Goal: Task Accomplishment & Management: Manage account settings

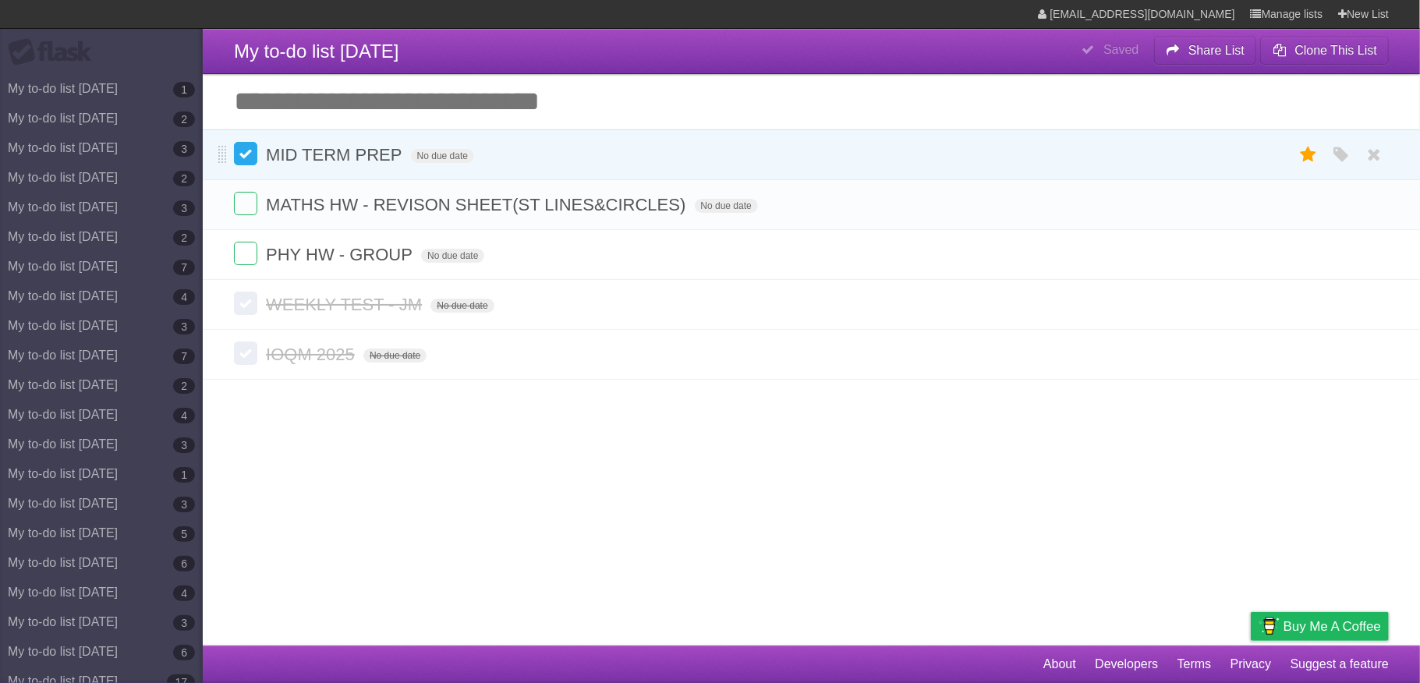
click at [241, 147] on label at bounding box center [245, 153] width 23 height 23
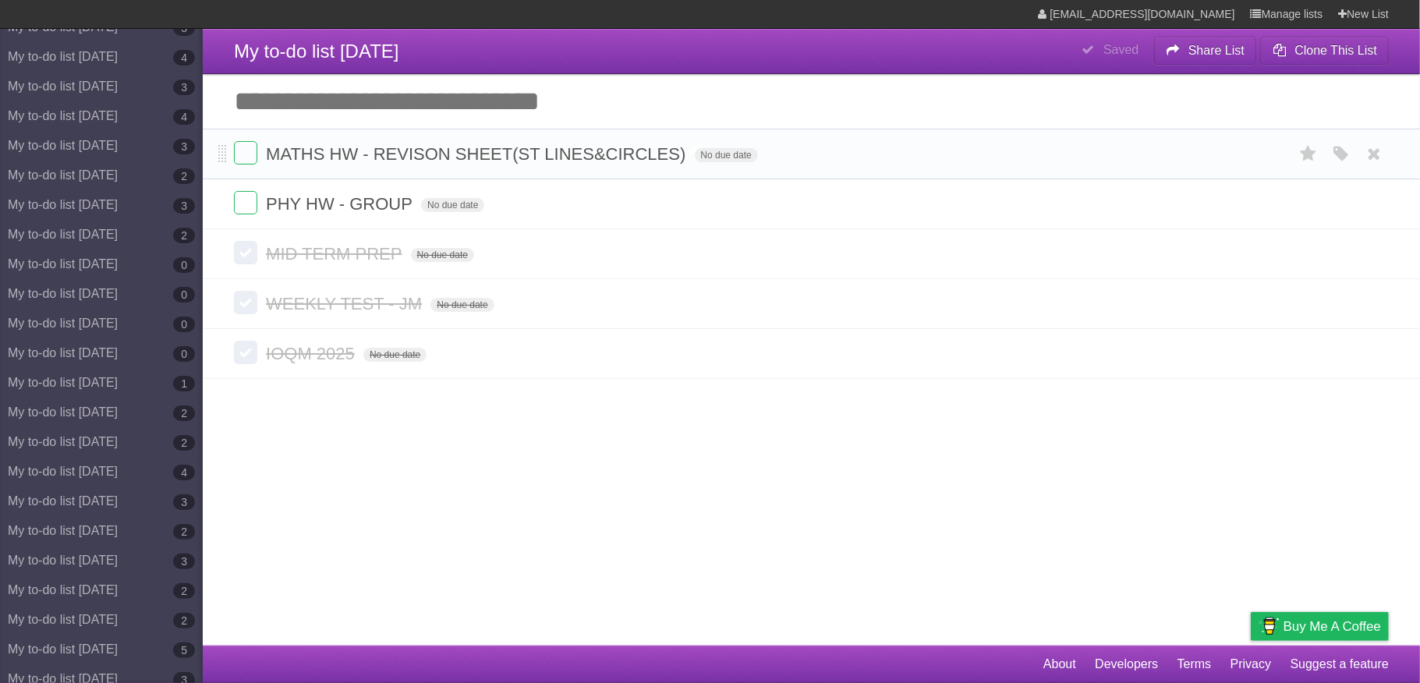
click at [419, 163] on span "MATHS HW - REVISON SHEET(ST LINES&CIRCLES)" at bounding box center [477, 153] width 423 height 19
click at [412, 483] on article "**********" at bounding box center [710, 323] width 1420 height 646
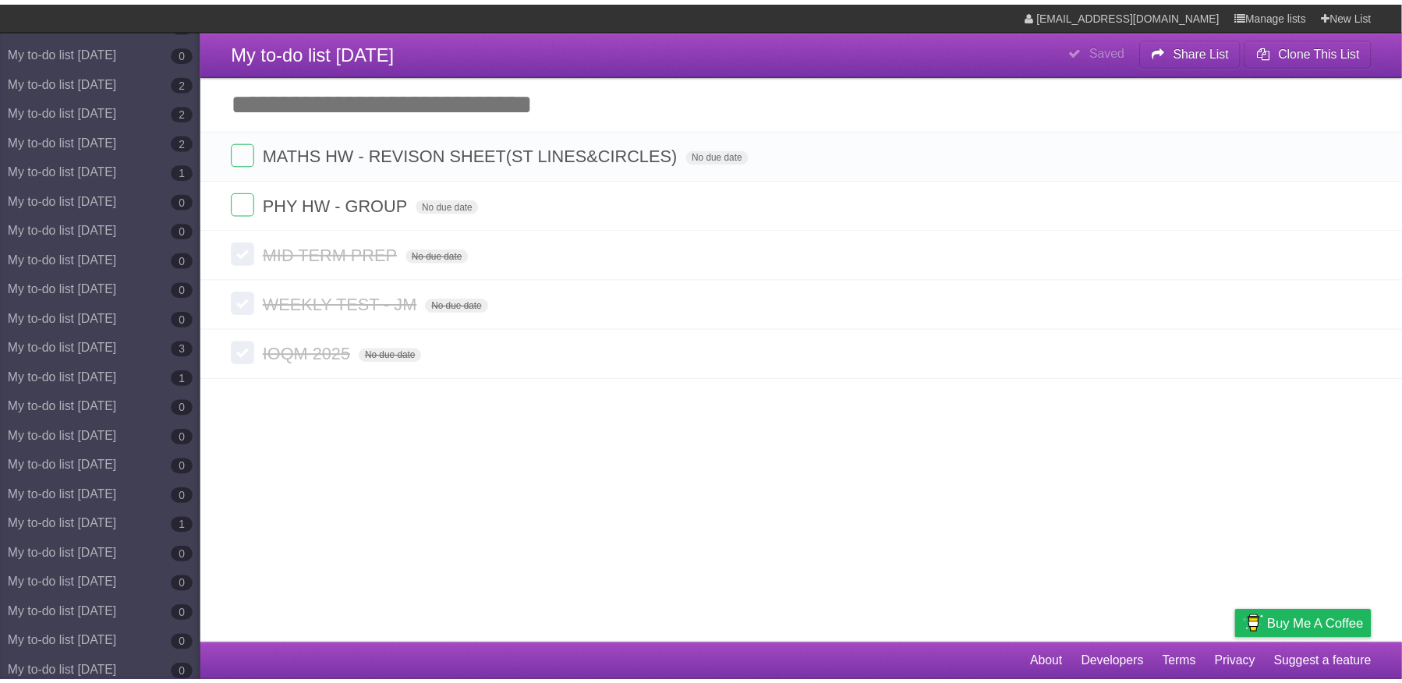
scroll to position [7621, 0]
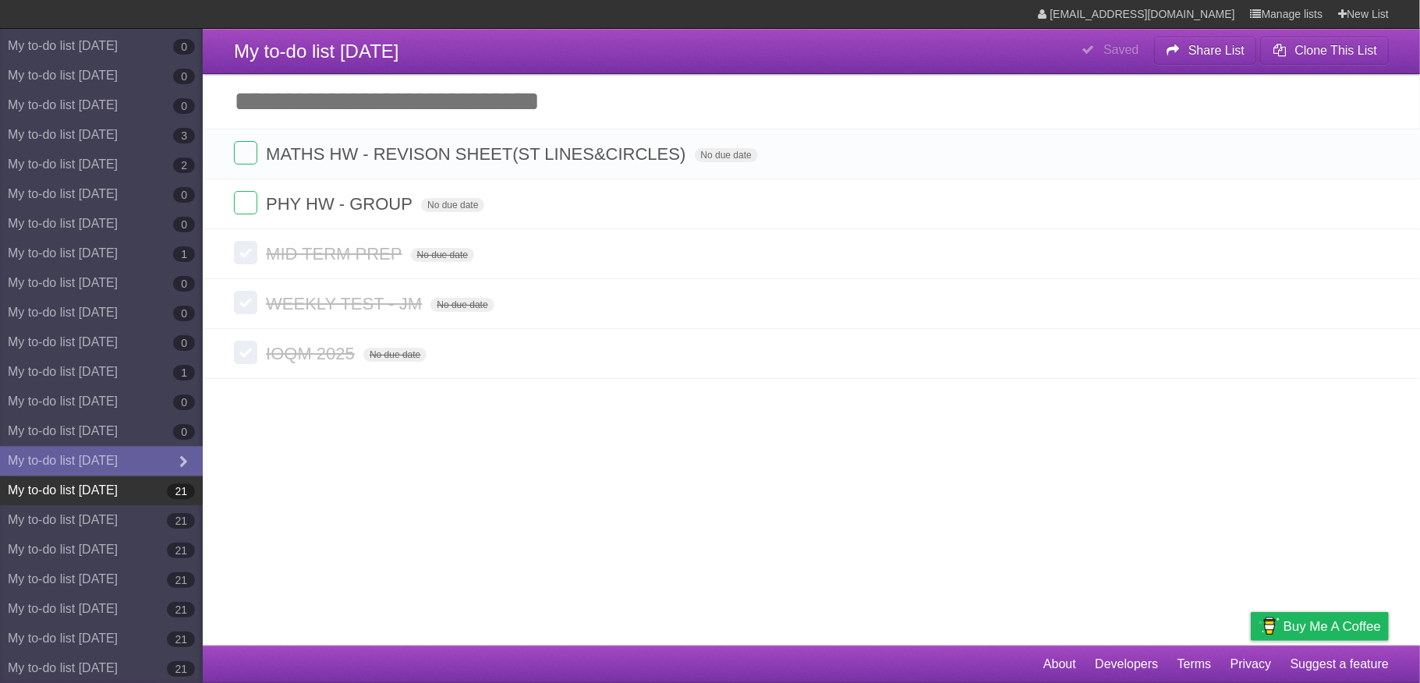
click at [117, 487] on link "My to-do list [DATE] 21" at bounding box center [101, 491] width 203 height 30
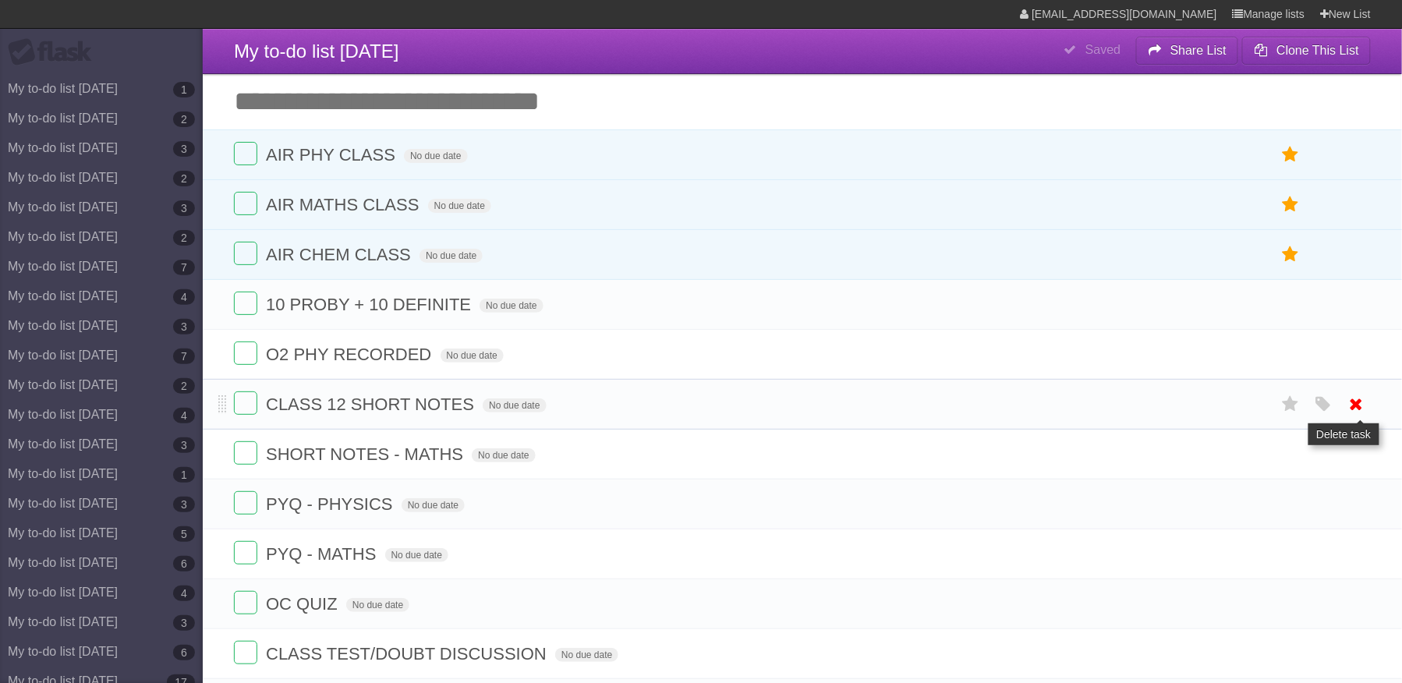
click at [1357, 416] on icon at bounding box center [1357, 404] width 22 height 26
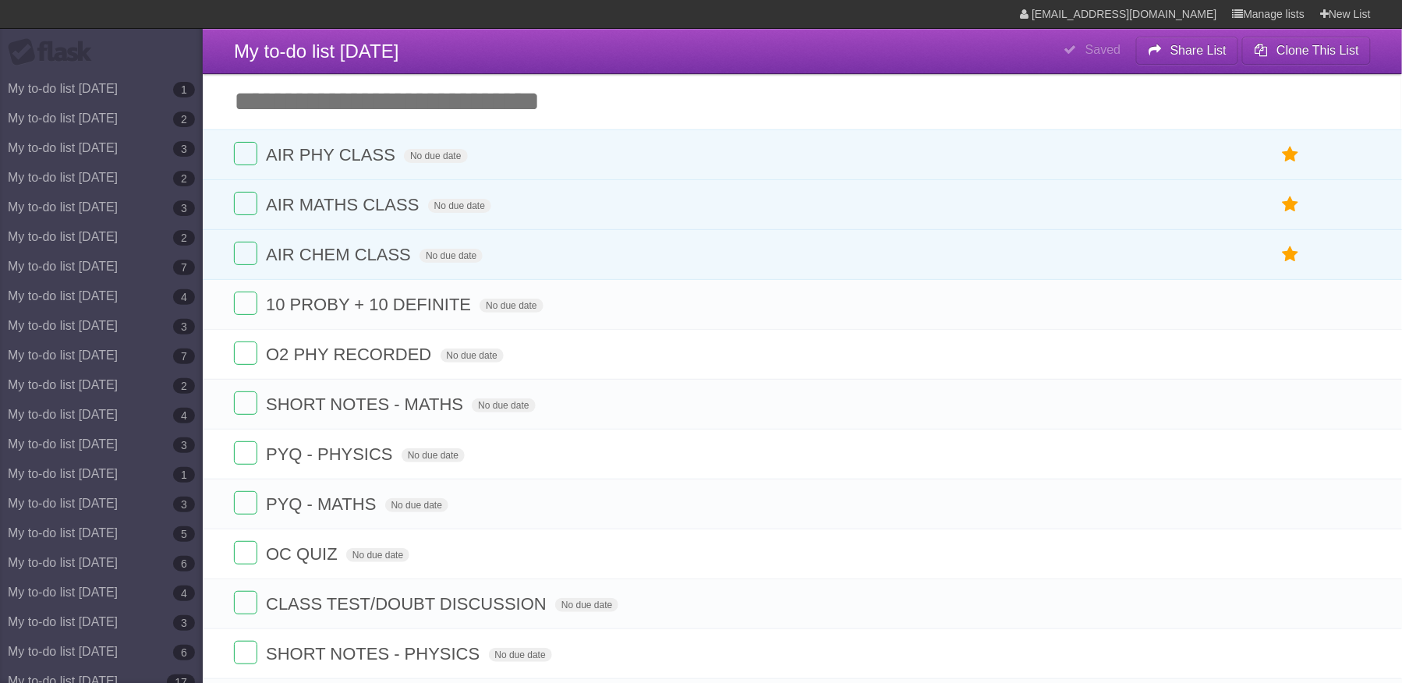
click at [1354, 417] on icon at bounding box center [1357, 404] width 22 height 26
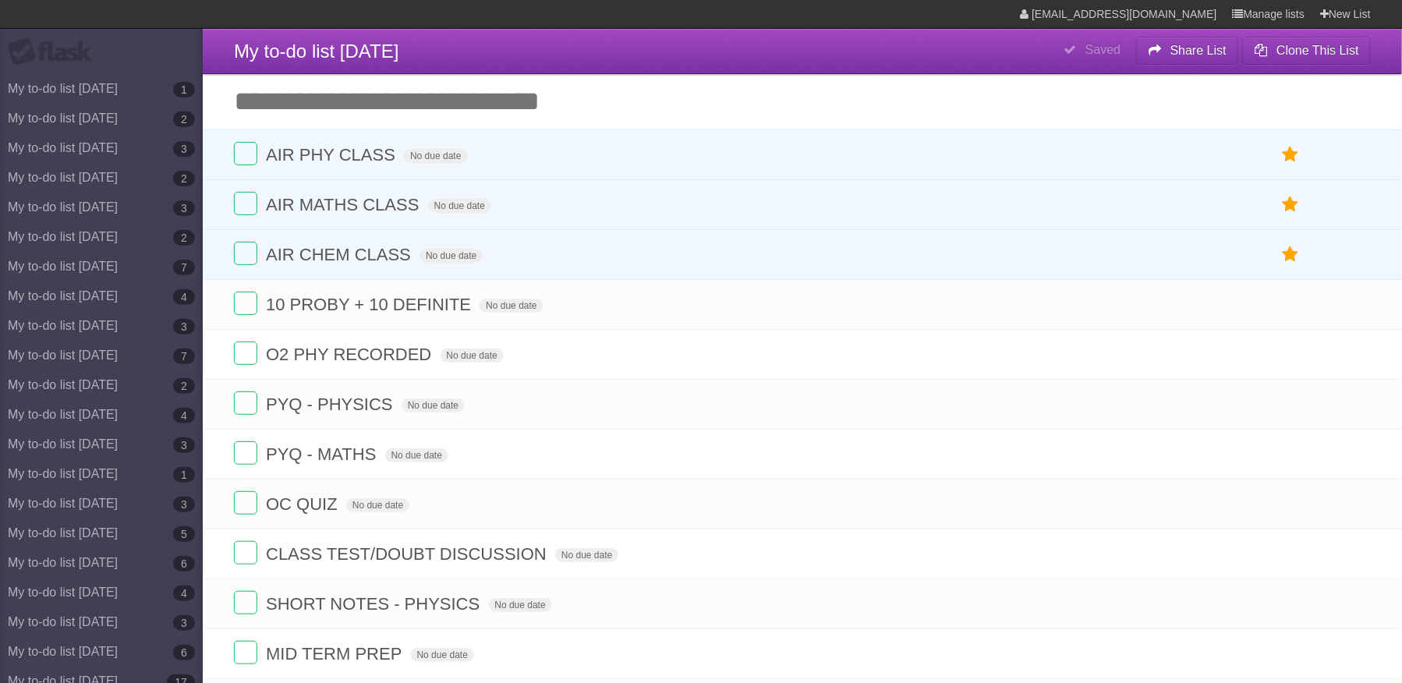
click at [1354, 417] on icon at bounding box center [1357, 404] width 22 height 26
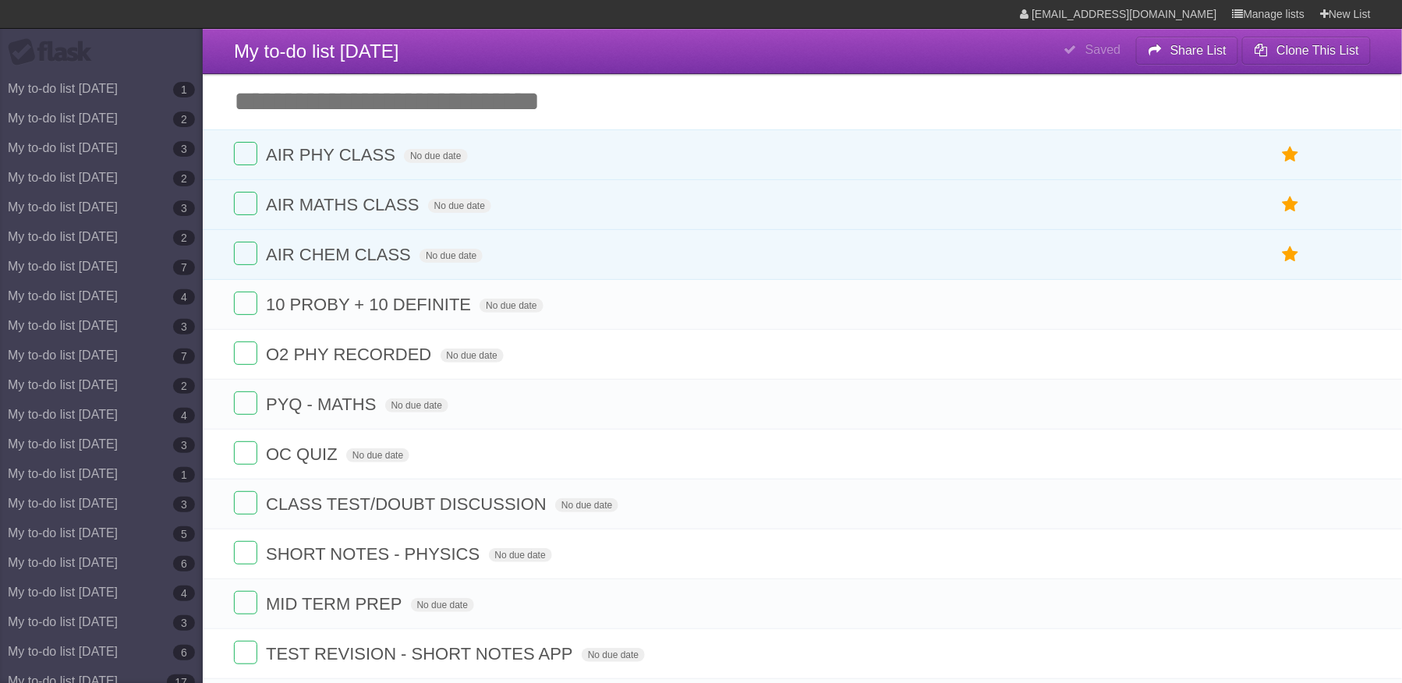
click at [1354, 417] on icon at bounding box center [1357, 404] width 22 height 26
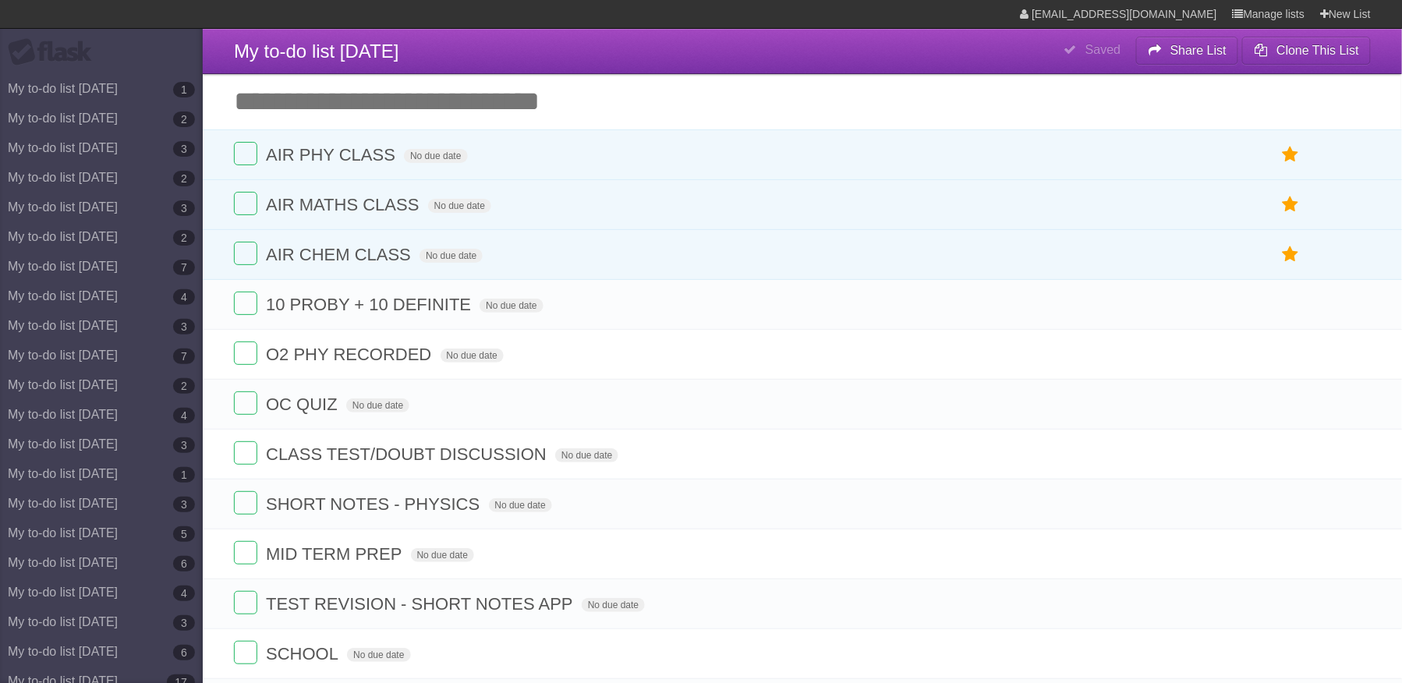
click at [1354, 417] on icon at bounding box center [1357, 404] width 22 height 26
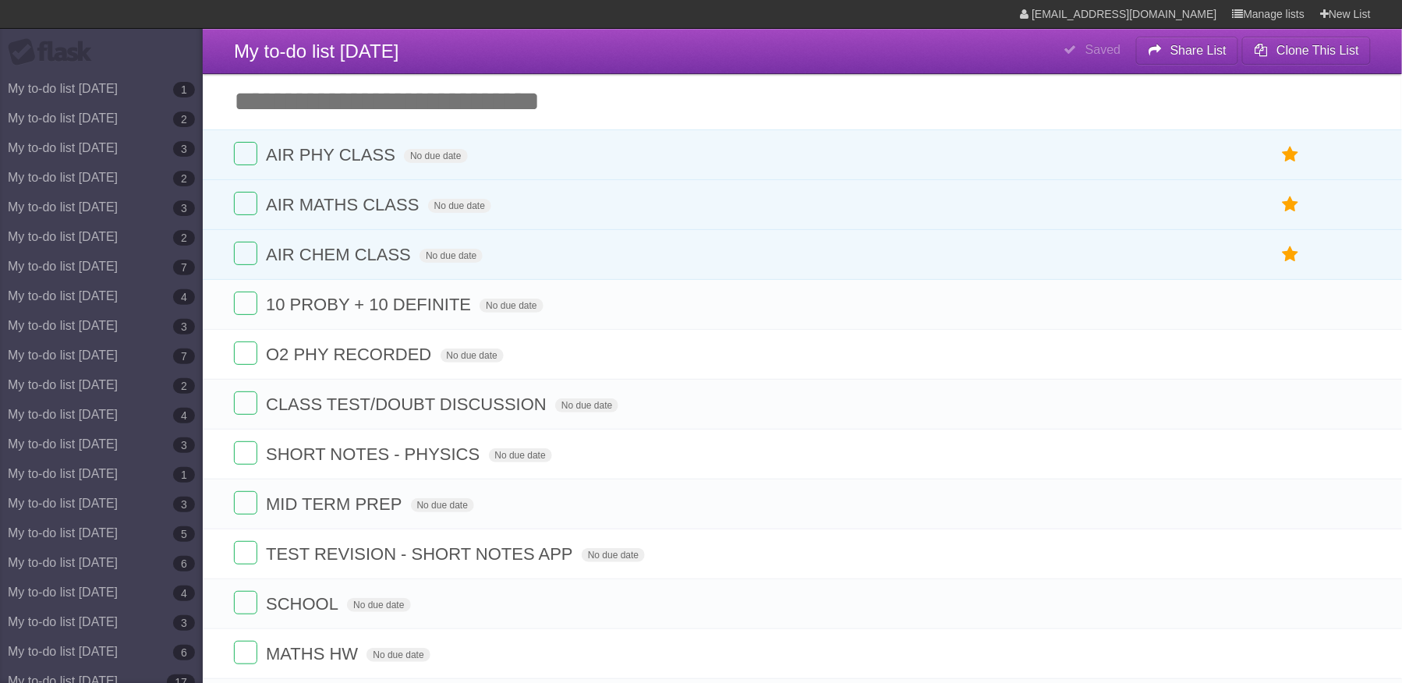
click at [1354, 417] on icon at bounding box center [1357, 404] width 22 height 26
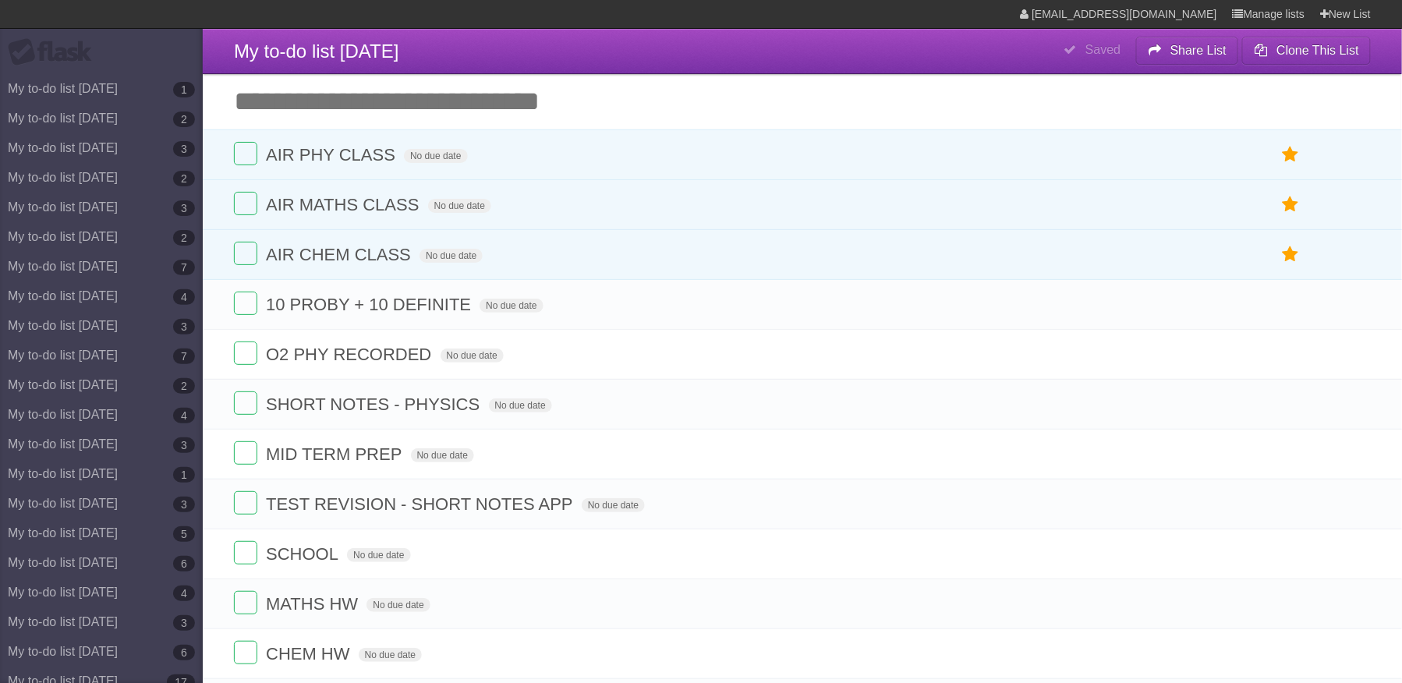
click at [1354, 417] on icon at bounding box center [1357, 404] width 22 height 26
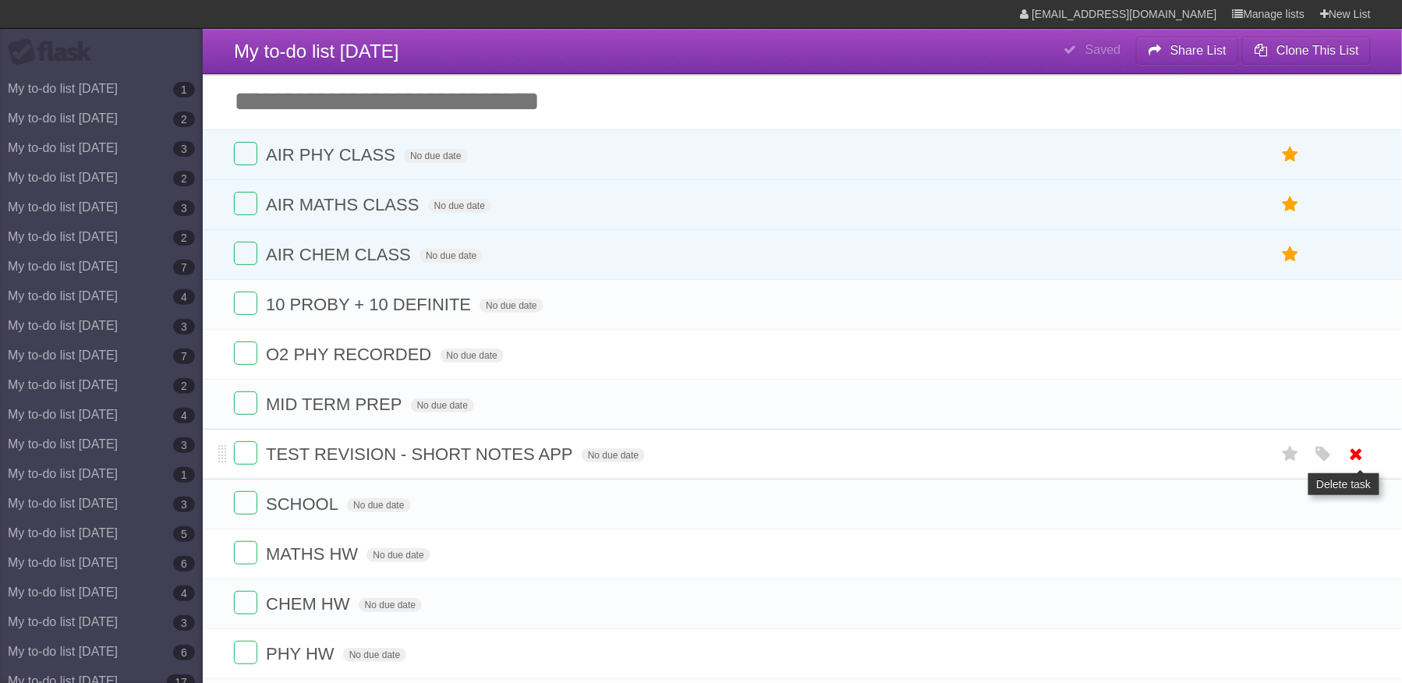
click at [1358, 463] on icon at bounding box center [1357, 454] width 22 height 26
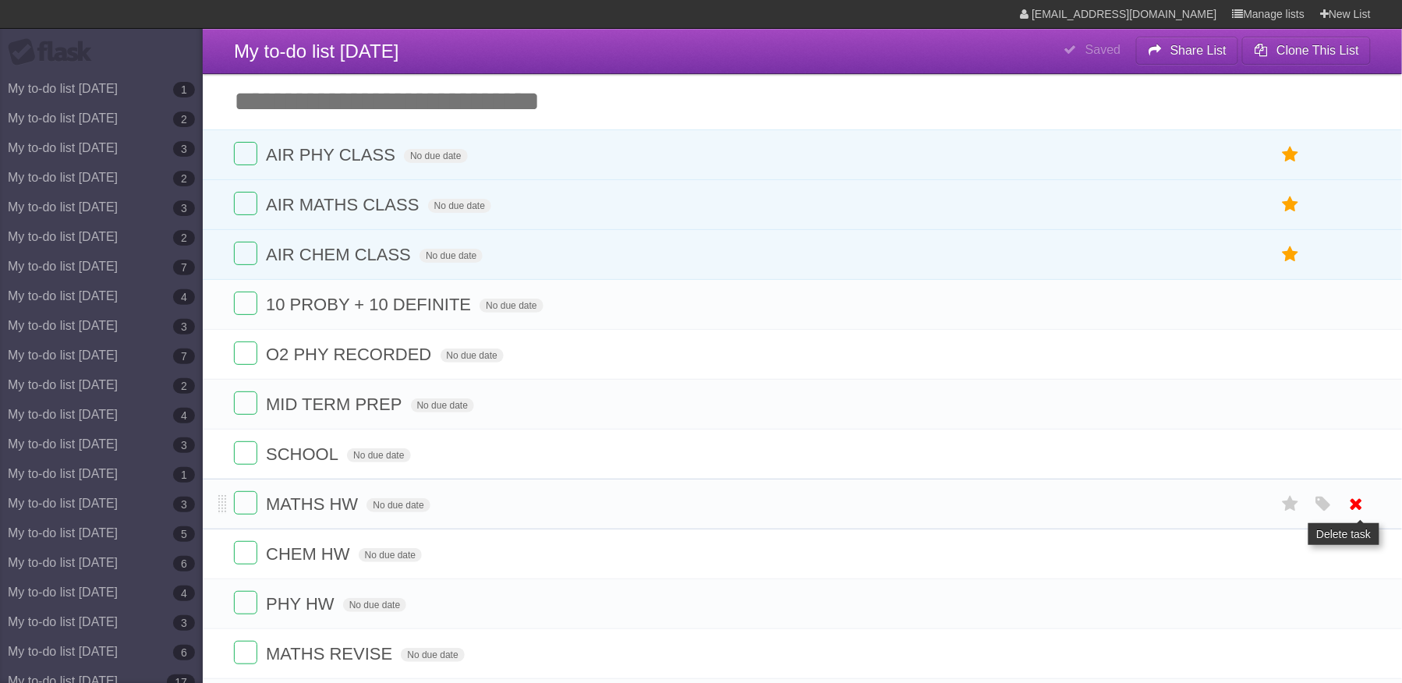
click at [1361, 517] on icon at bounding box center [1357, 504] width 22 height 26
click at [332, 514] on span "CHEM HW" at bounding box center [310, 503] width 88 height 19
type input "**********"
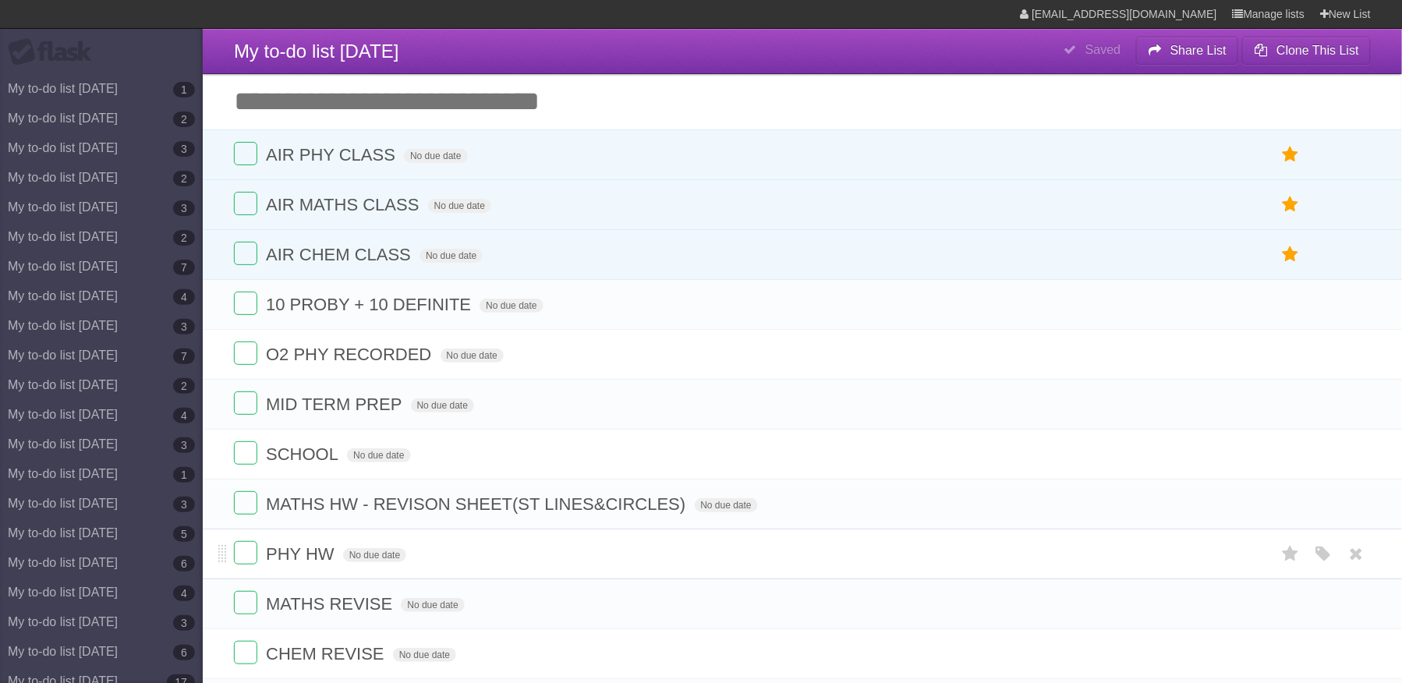
click at [316, 564] on span "PHY HW" at bounding box center [302, 553] width 73 height 19
type input "**********"
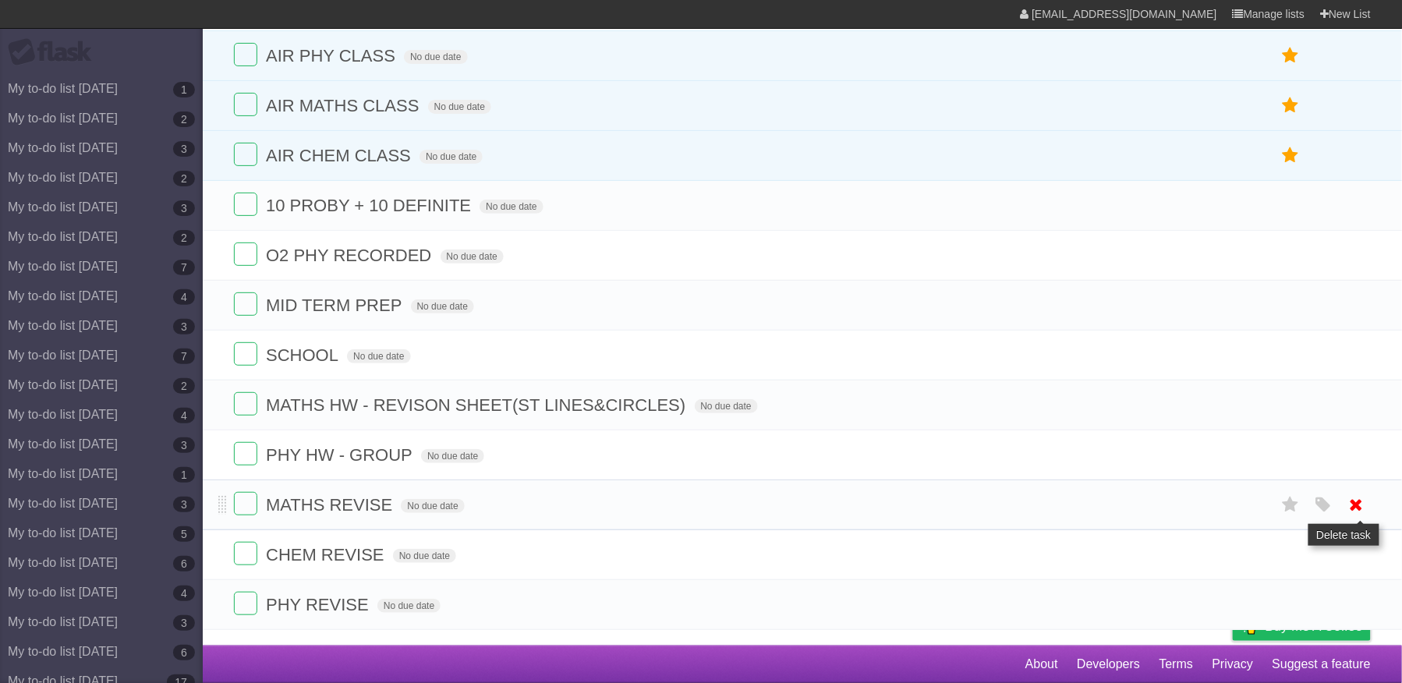
click at [1368, 500] on link at bounding box center [1357, 505] width 30 height 26
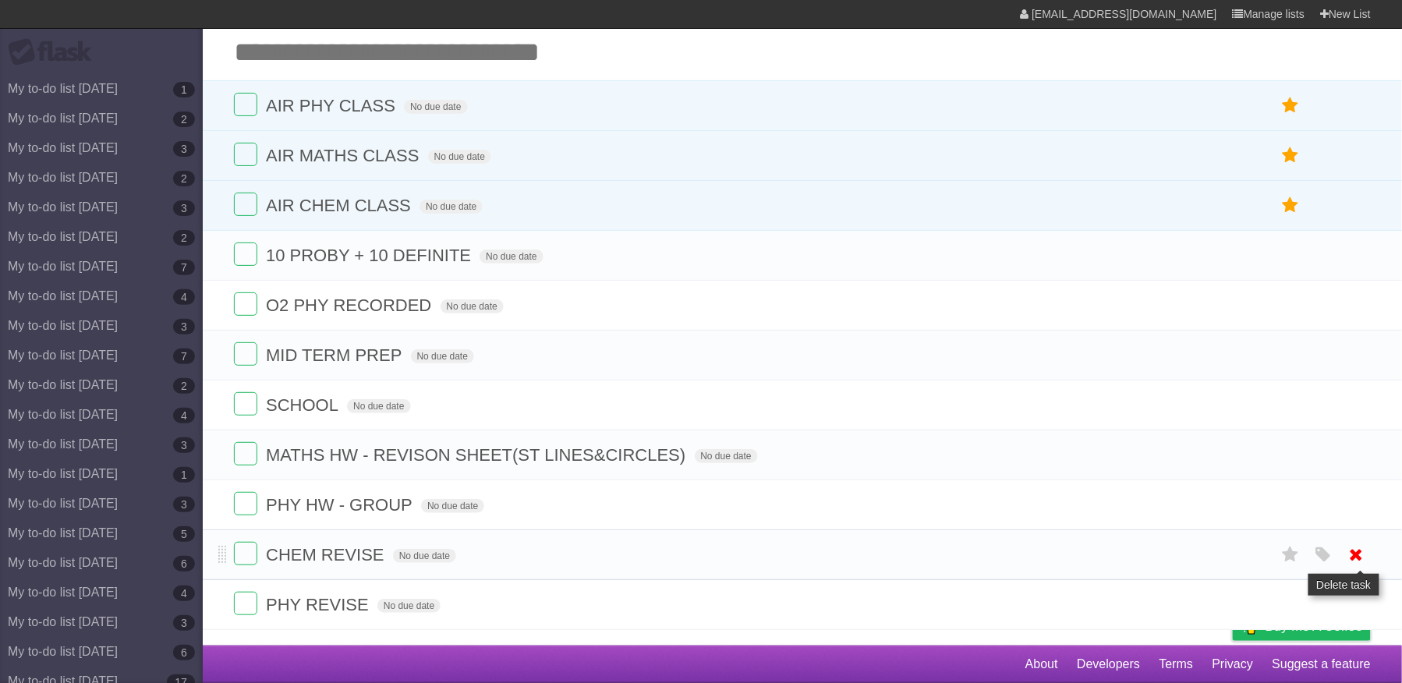
click at [1352, 549] on icon at bounding box center [1357, 555] width 22 height 26
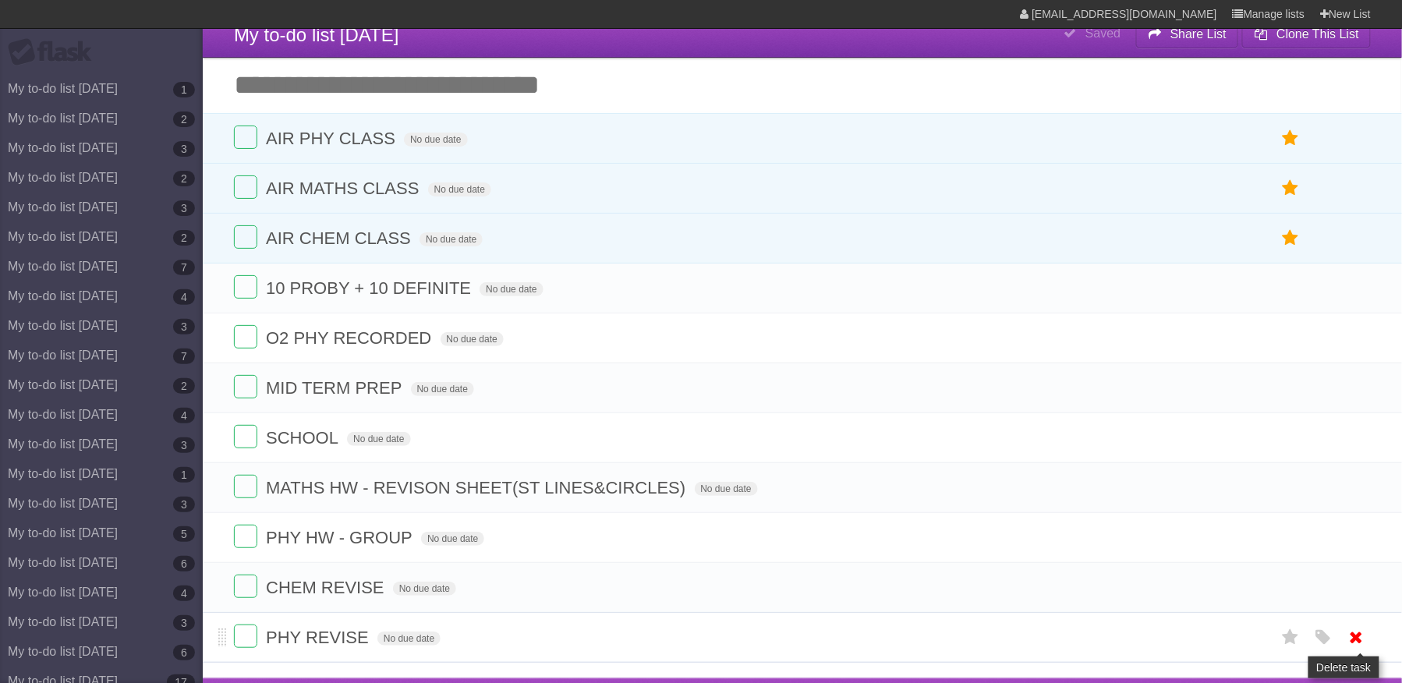
click at [1355, 625] on icon at bounding box center [1357, 638] width 22 height 26
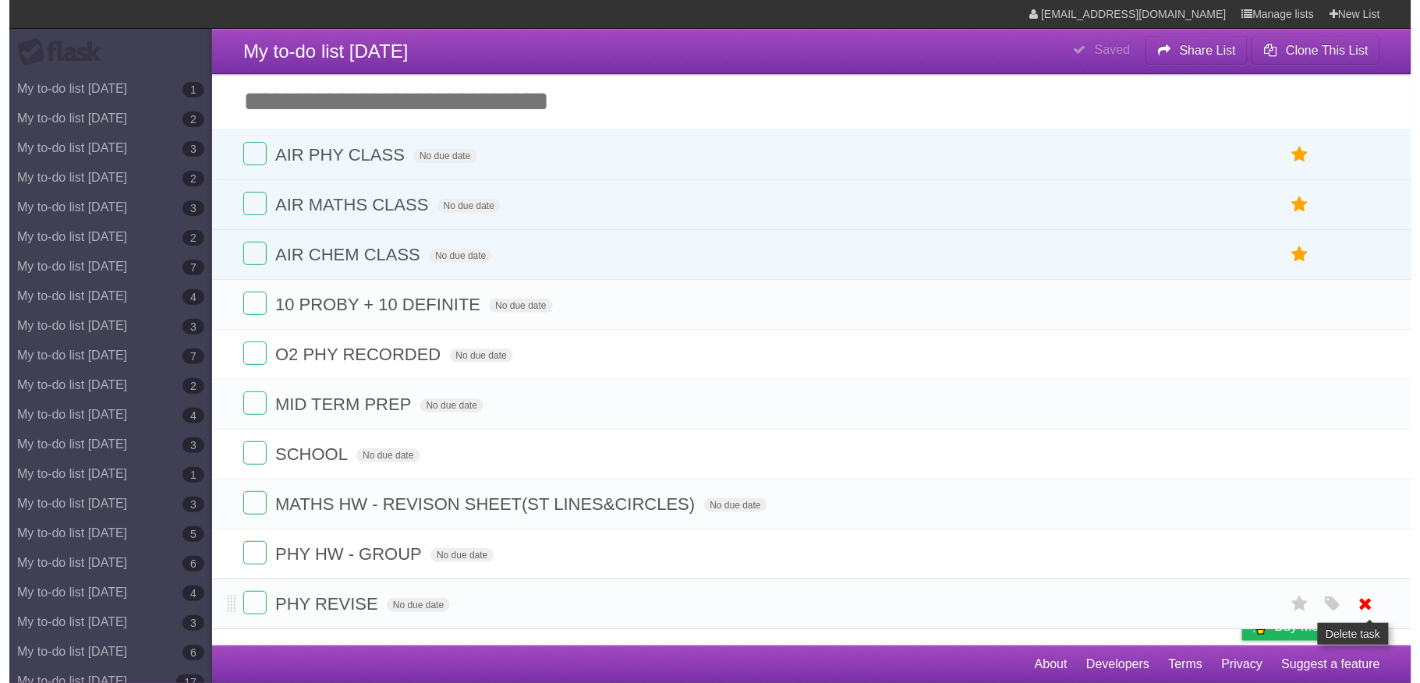
scroll to position [0, 0]
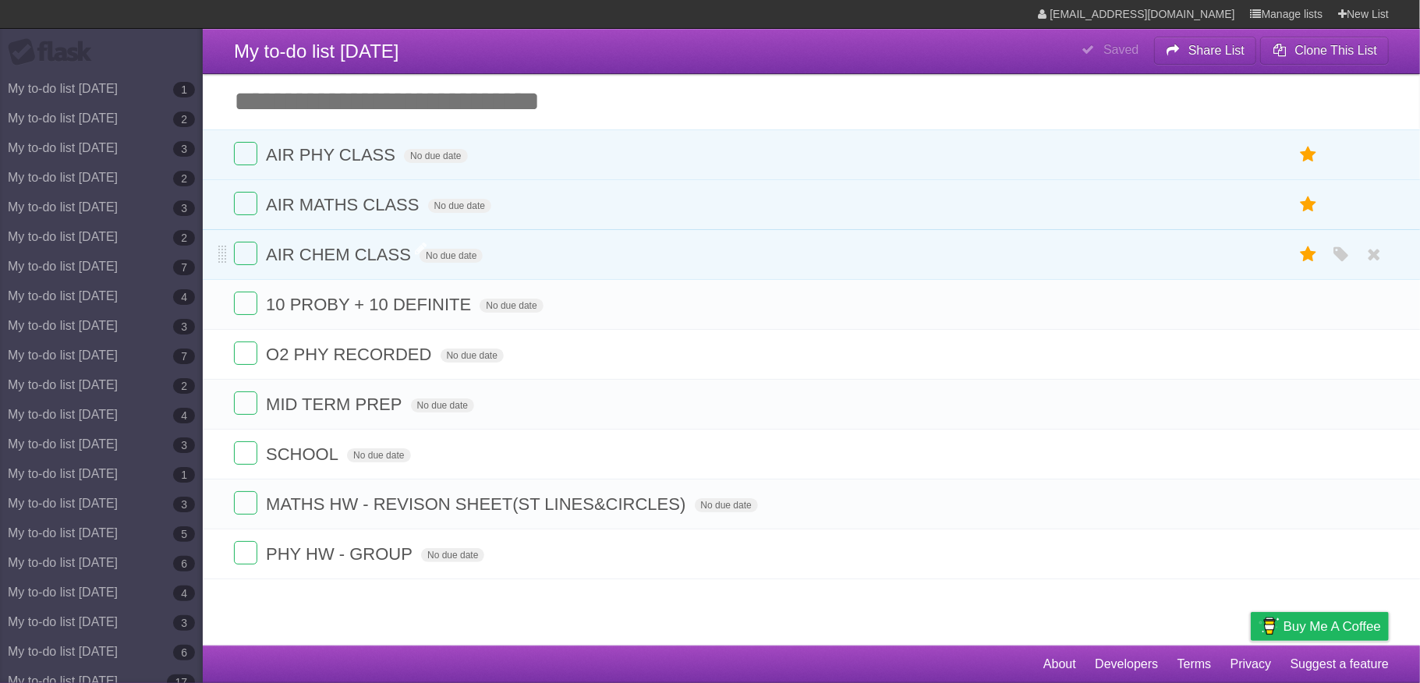
click at [363, 264] on span "AIR CHEM CLASS" at bounding box center [340, 254] width 149 height 19
type input "**********"
click at [329, 463] on span "SCHOOL" at bounding box center [304, 453] width 76 height 19
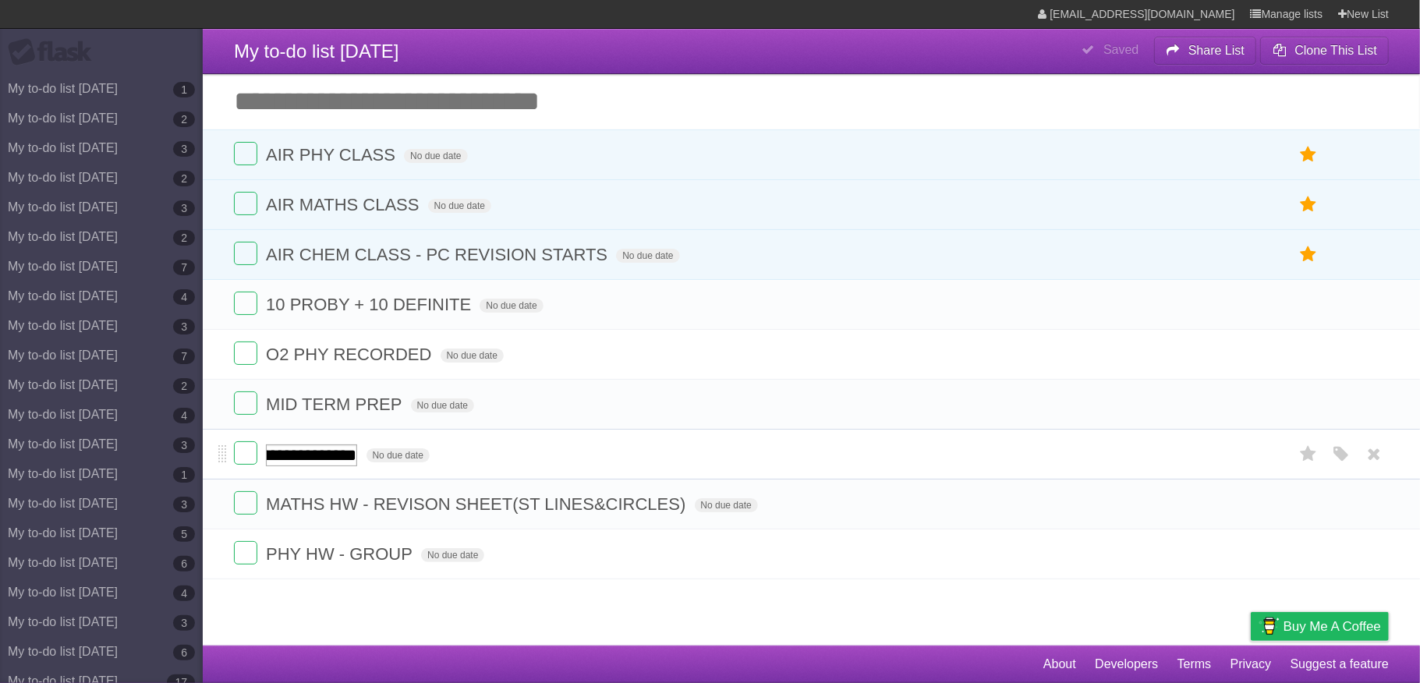
type input "**********"
